Goal: Information Seeking & Learning: Learn about a topic

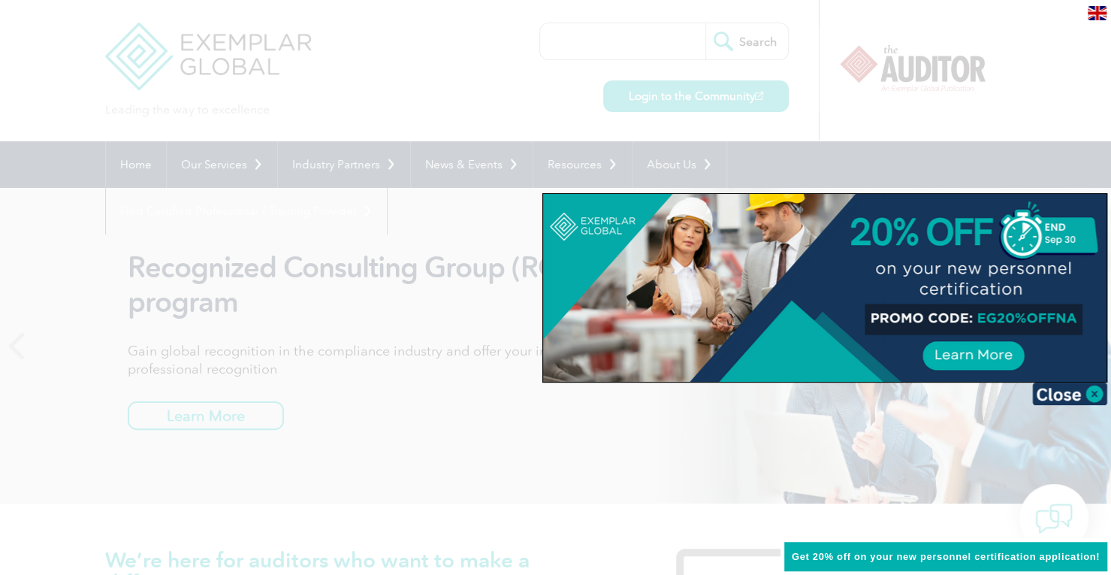
click at [352, 110] on div at bounding box center [555, 287] width 1111 height 575
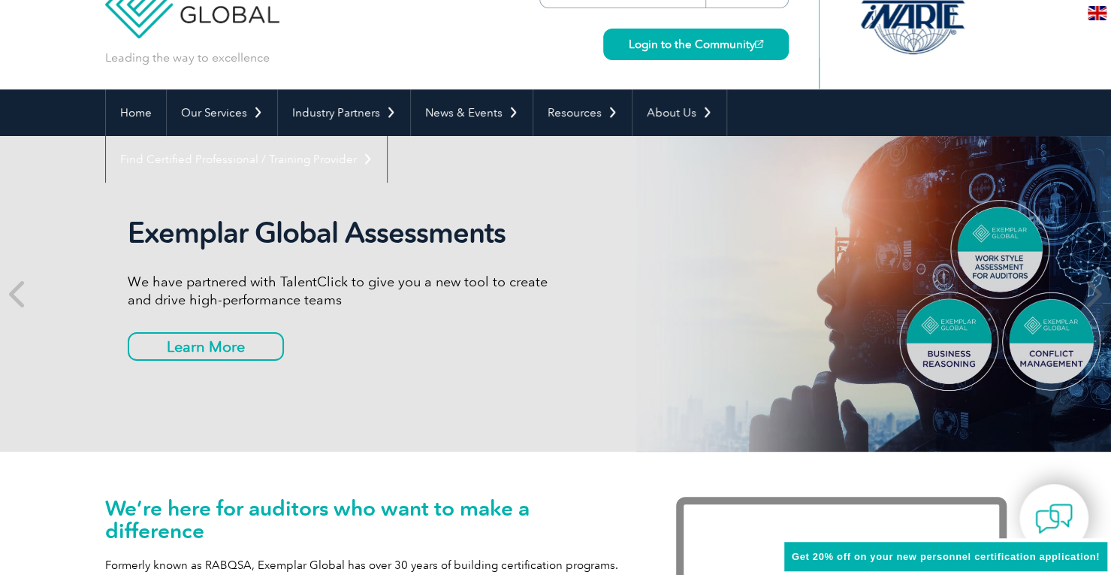
scroll to position [75, 0]
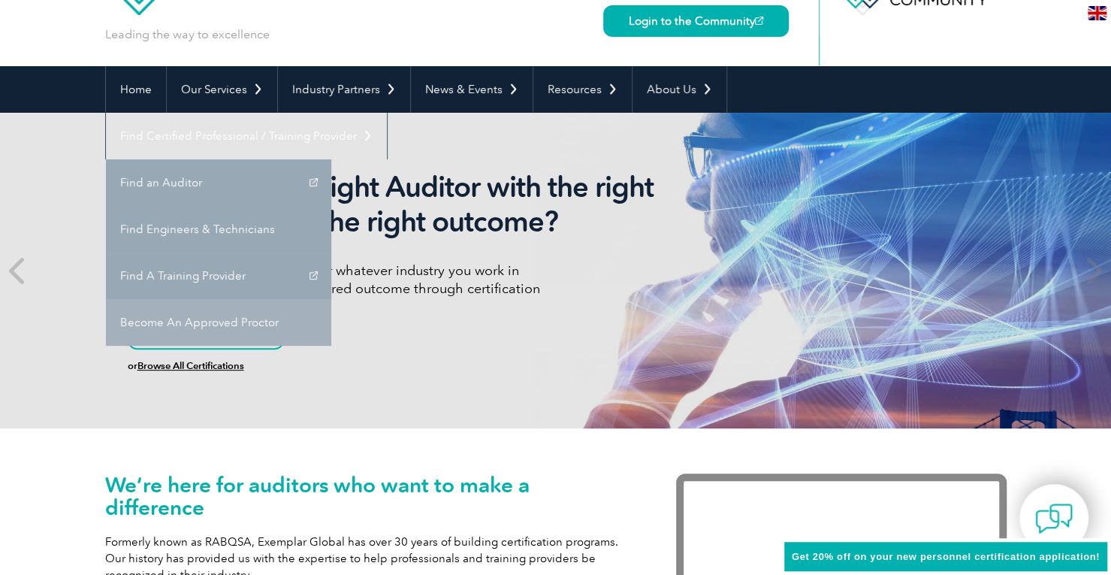
click at [331, 299] on link "Become An Approved Proctor" at bounding box center [218, 322] width 225 height 47
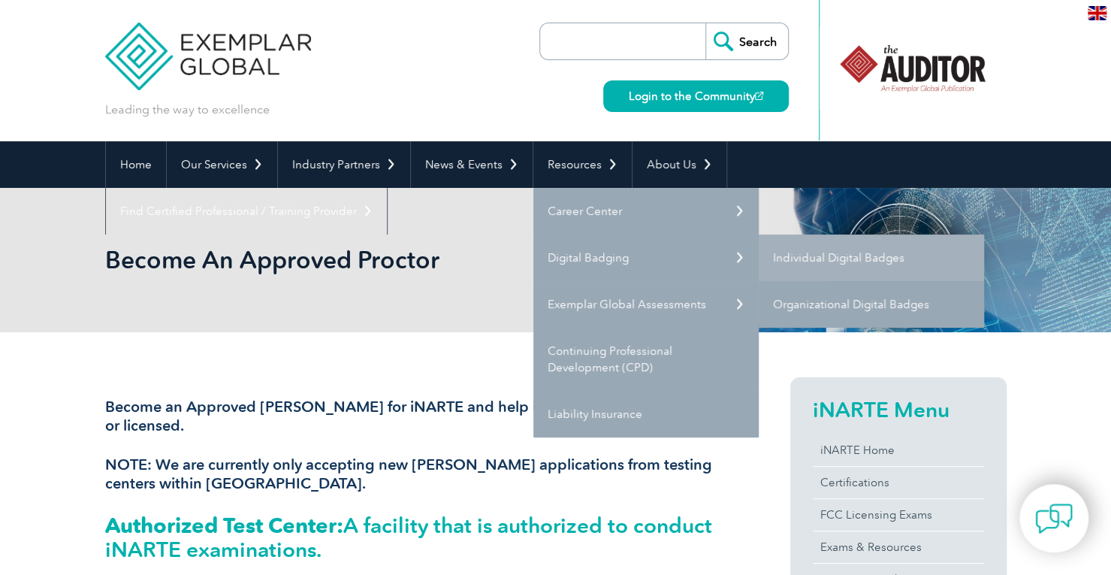
click at [836, 301] on link "Organizational Digital Badges" at bounding box center [871, 304] width 225 height 47
